Goal: Task Accomplishment & Management: Manage account settings

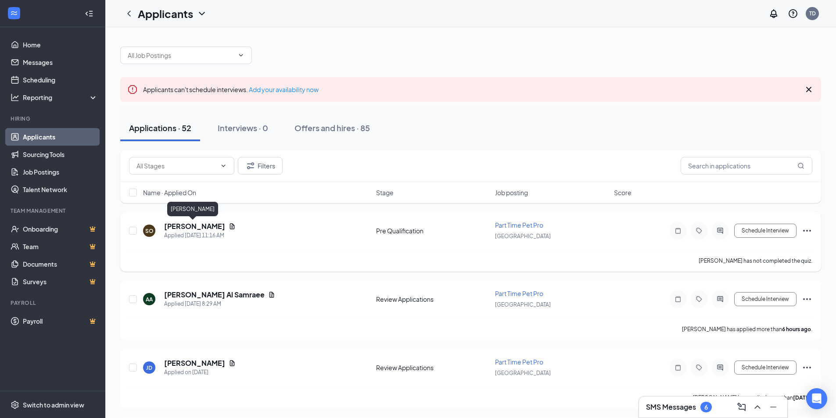
click at [176, 228] on h5 "[PERSON_NAME]" at bounding box center [194, 227] width 61 height 10
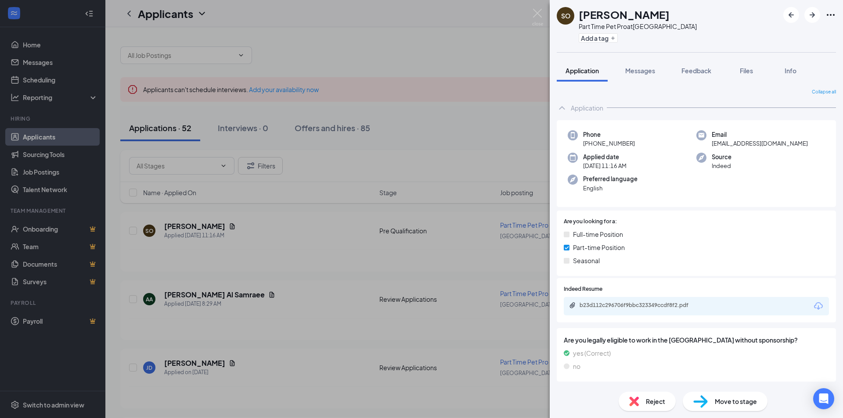
click at [656, 304] on div "b23d112c296706f9bbc323349ccdf8f2.pdf" at bounding box center [640, 305] width 123 height 7
click at [230, 156] on div "SO [PERSON_NAME] Part Time Pet Pro at [GEOGRAPHIC_DATA] Add a tag Application M…" at bounding box center [421, 209] width 843 height 418
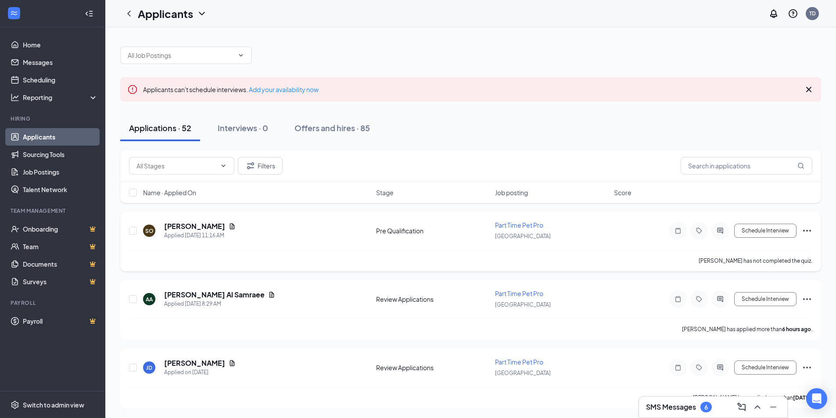
click at [278, 215] on div "SO [PERSON_NAME] Applied [DATE] 11:16 AM Pre Qualification Part Time Pet Pro Lo…" at bounding box center [470, 242] width 701 height 60
click at [201, 297] on h5 "[PERSON_NAME] Al Samraee" at bounding box center [214, 295] width 100 height 10
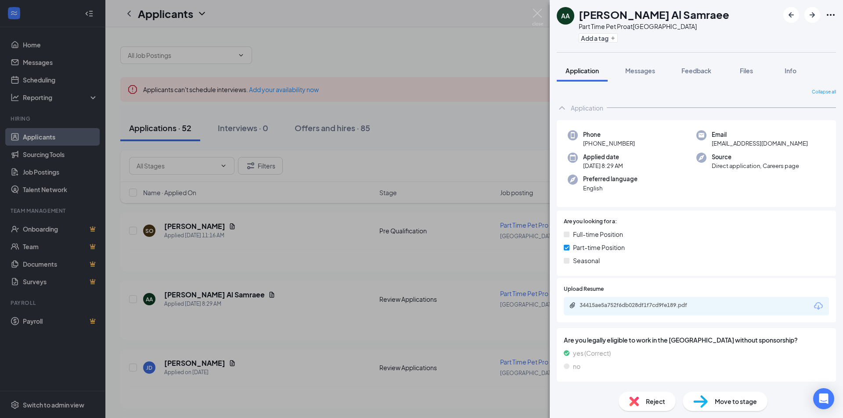
click at [633, 304] on div "34415ae5a752f6db028df1f7cd9fe189.pdf" at bounding box center [640, 305] width 123 height 7
click at [410, 143] on div "AA [PERSON_NAME] Al Samraee Part Time Pet Pro at [GEOGRAPHIC_DATA] Add a tag Ap…" at bounding box center [421, 209] width 843 height 418
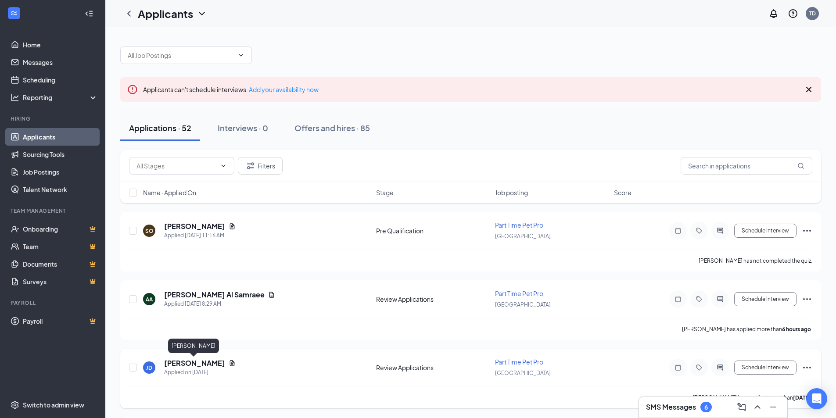
click at [190, 364] on h5 "[PERSON_NAME]" at bounding box center [194, 364] width 61 height 10
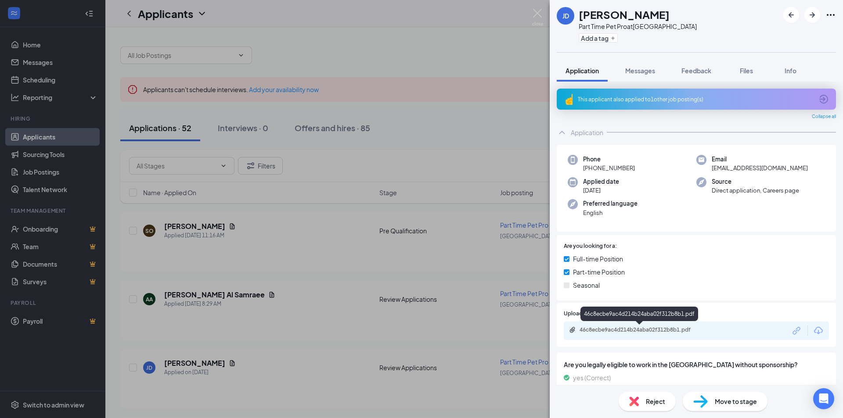
click at [642, 330] on div "46c8ecbe9ac4d214b24aba02f312b8b1.pdf" at bounding box center [640, 329] width 123 height 7
click at [289, 267] on div "[PERSON_NAME] Part Time Pet Pro at [GEOGRAPHIC_DATA] Add a tag Application Mess…" at bounding box center [421, 209] width 843 height 418
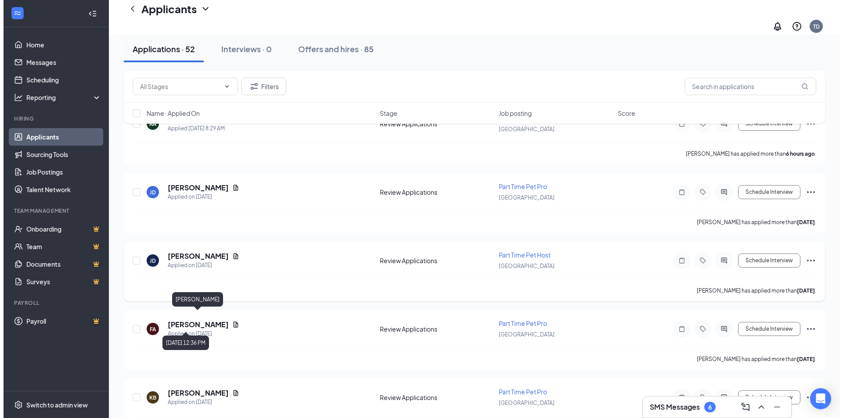
scroll to position [219, 0]
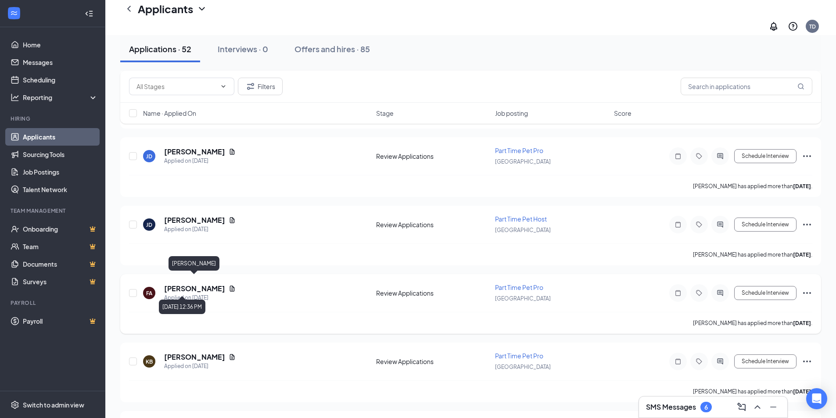
click at [193, 284] on h5 "[PERSON_NAME]" at bounding box center [194, 289] width 61 height 10
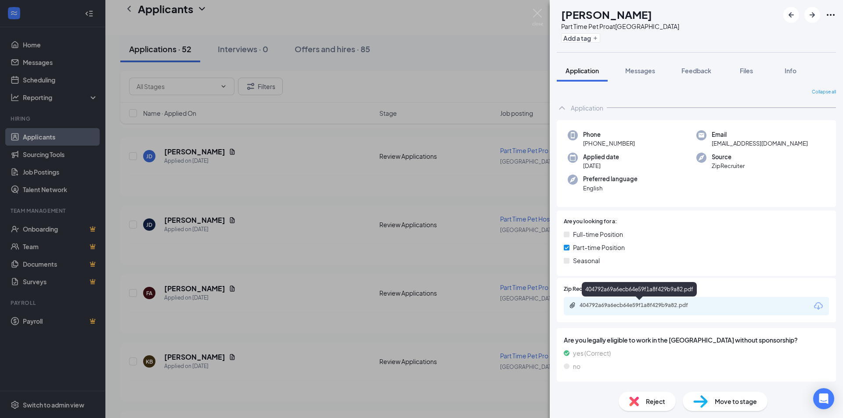
click at [653, 306] on div "404792a69a6ecb64e59f1a8f429b9a82.pdf" at bounding box center [640, 305] width 123 height 7
